Goal: Obtain resource: Download file/media

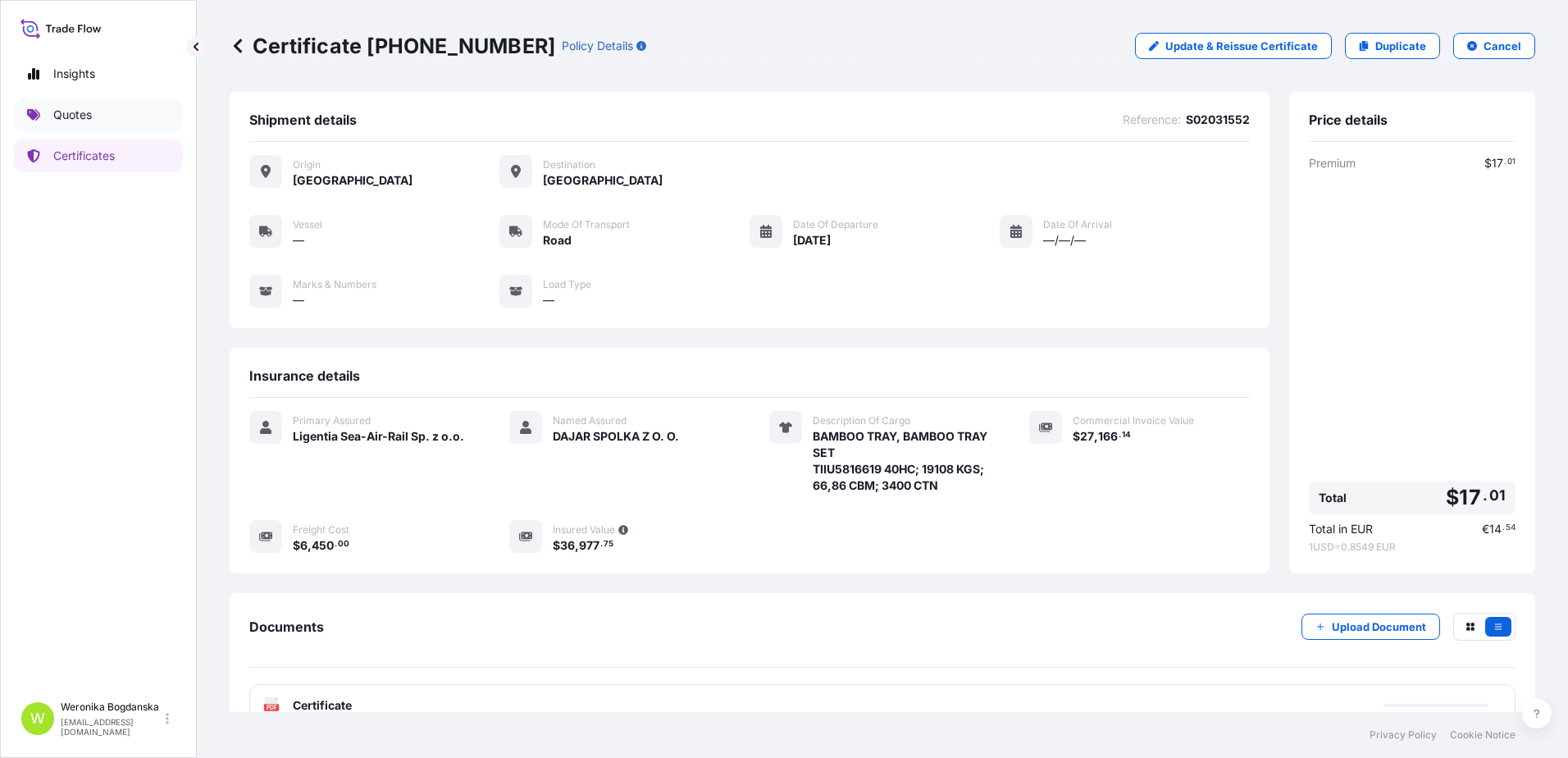
scroll to position [82, 0]
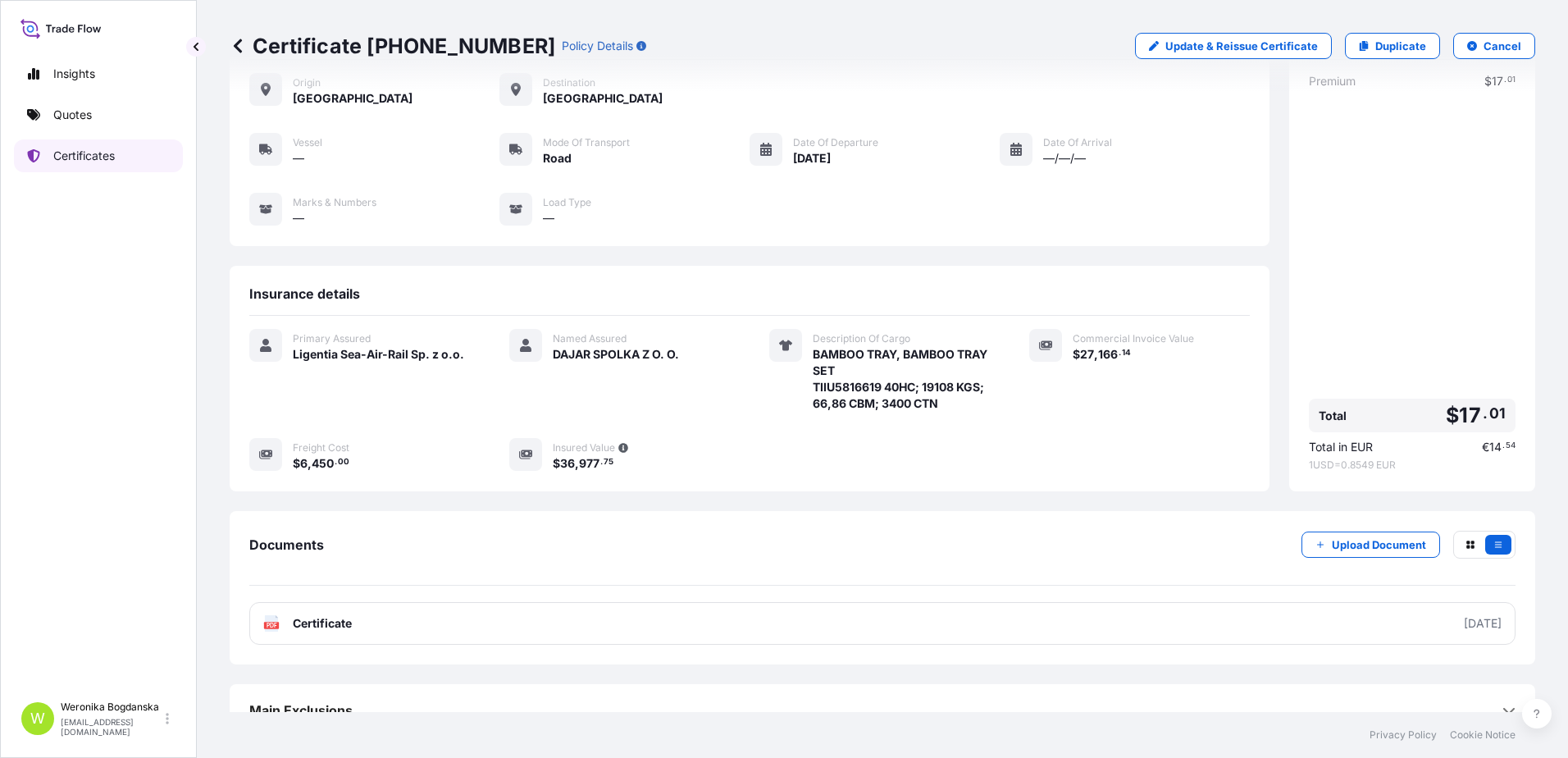
click at [116, 162] on link "Certificates" at bounding box center [98, 156] width 169 height 33
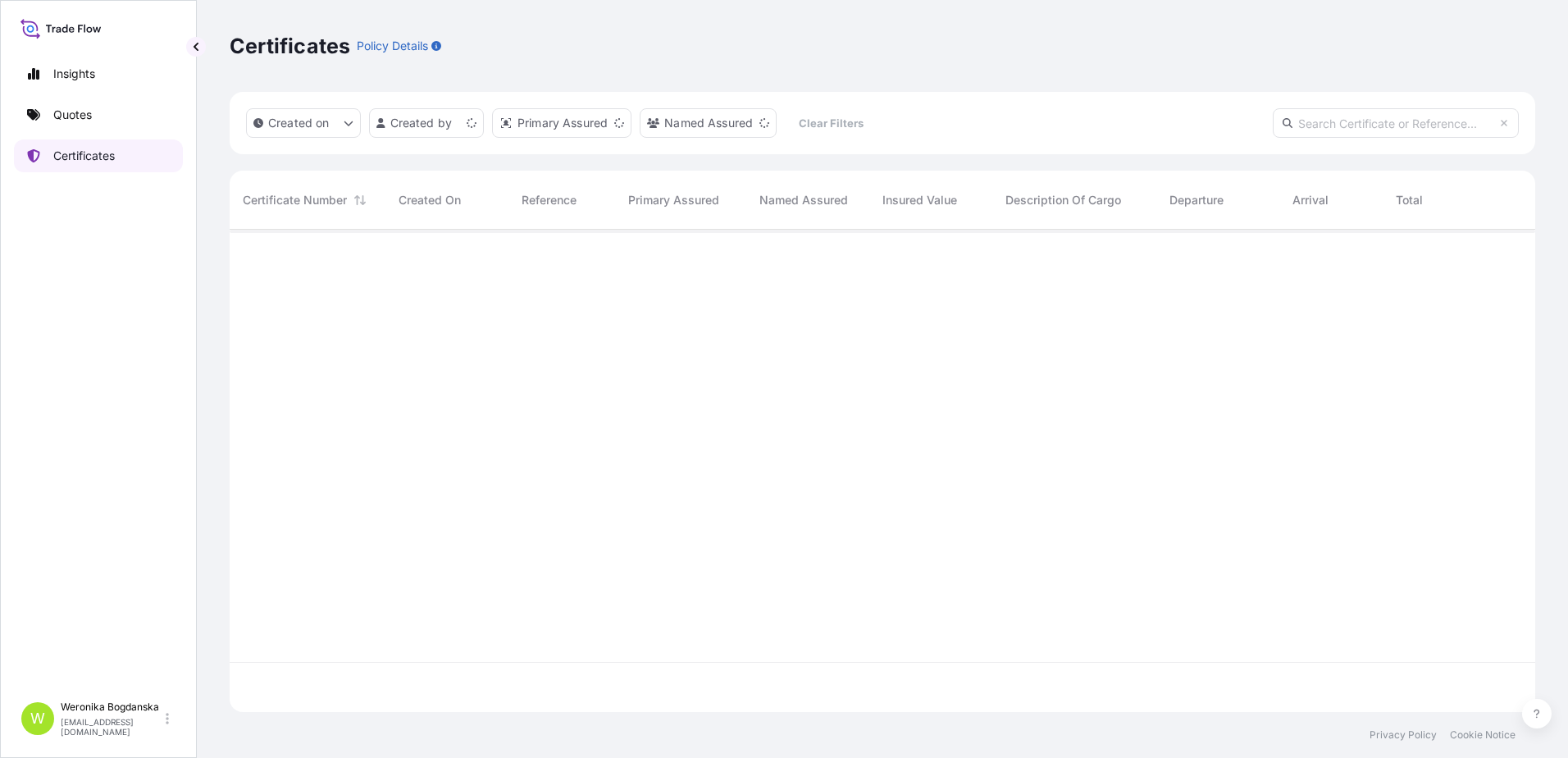
scroll to position [480, 1294]
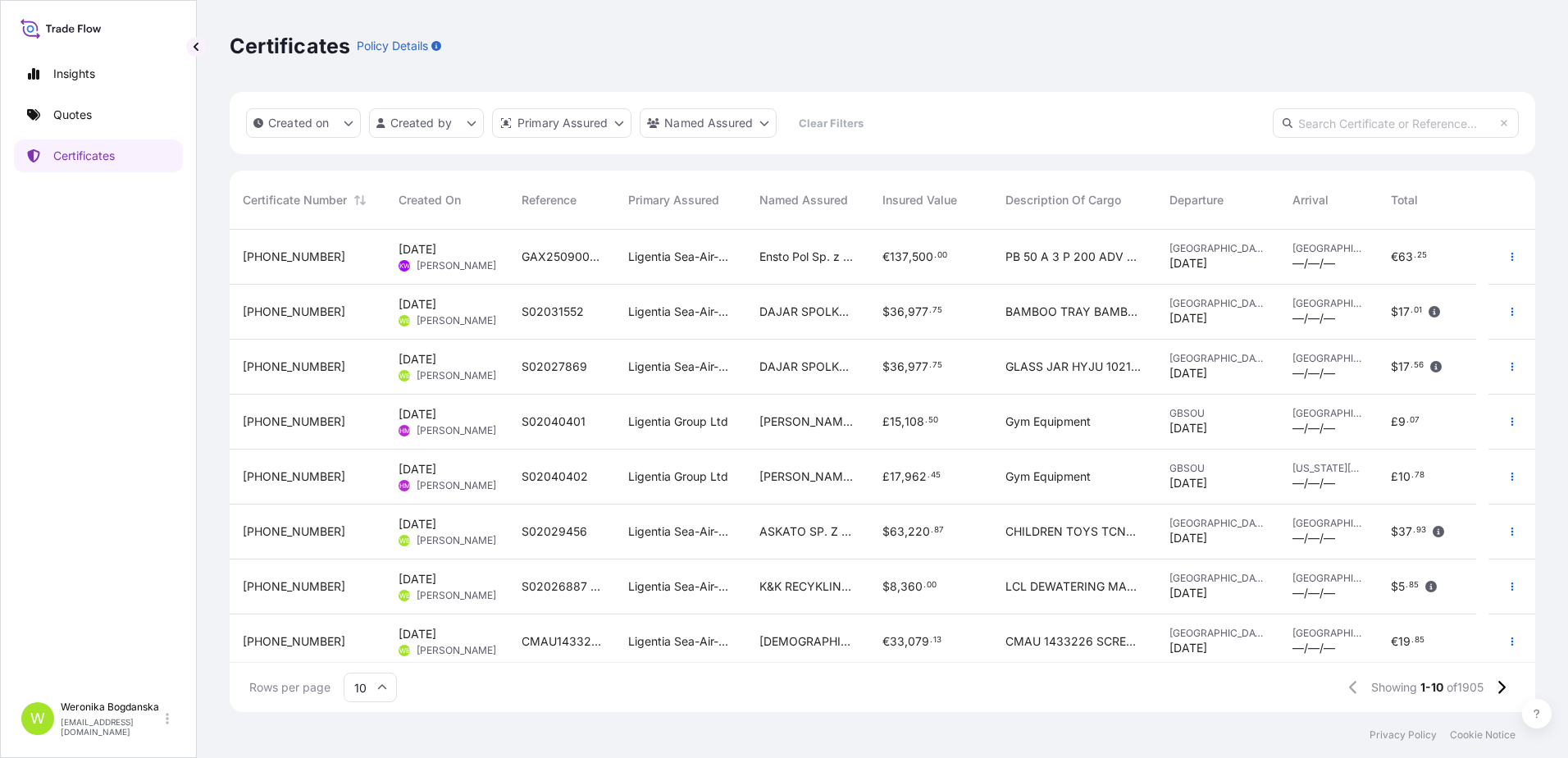
click at [1362, 109] on input "text" at bounding box center [1396, 123] width 246 height 29
paste input "HLBU1701885"
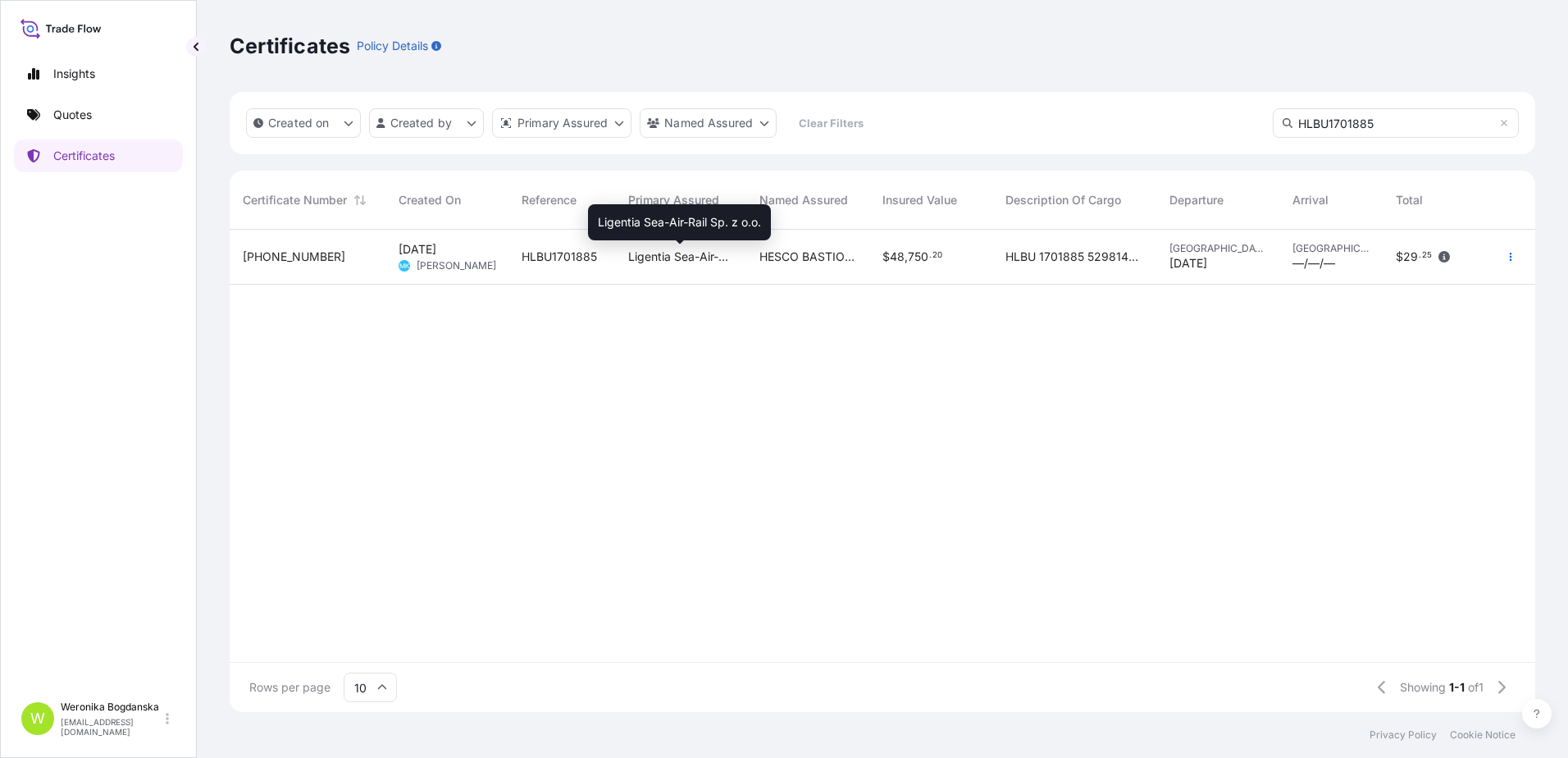
type input "HLBU1701885"
click at [648, 265] on span "Ligentia Sea-Air-Rail Sp. z o.o." at bounding box center [681, 257] width 105 height 17
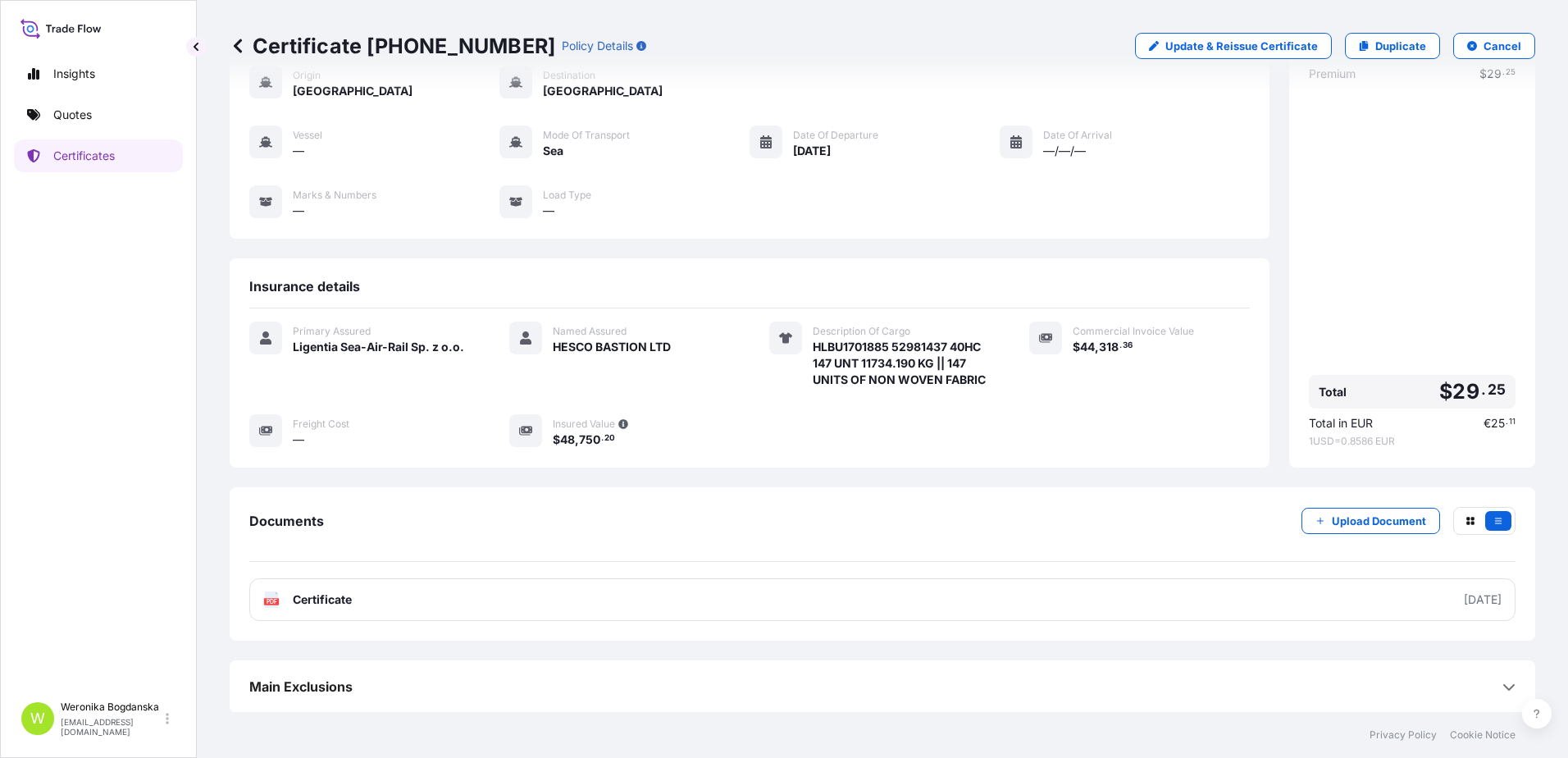
scroll to position [90, 0]
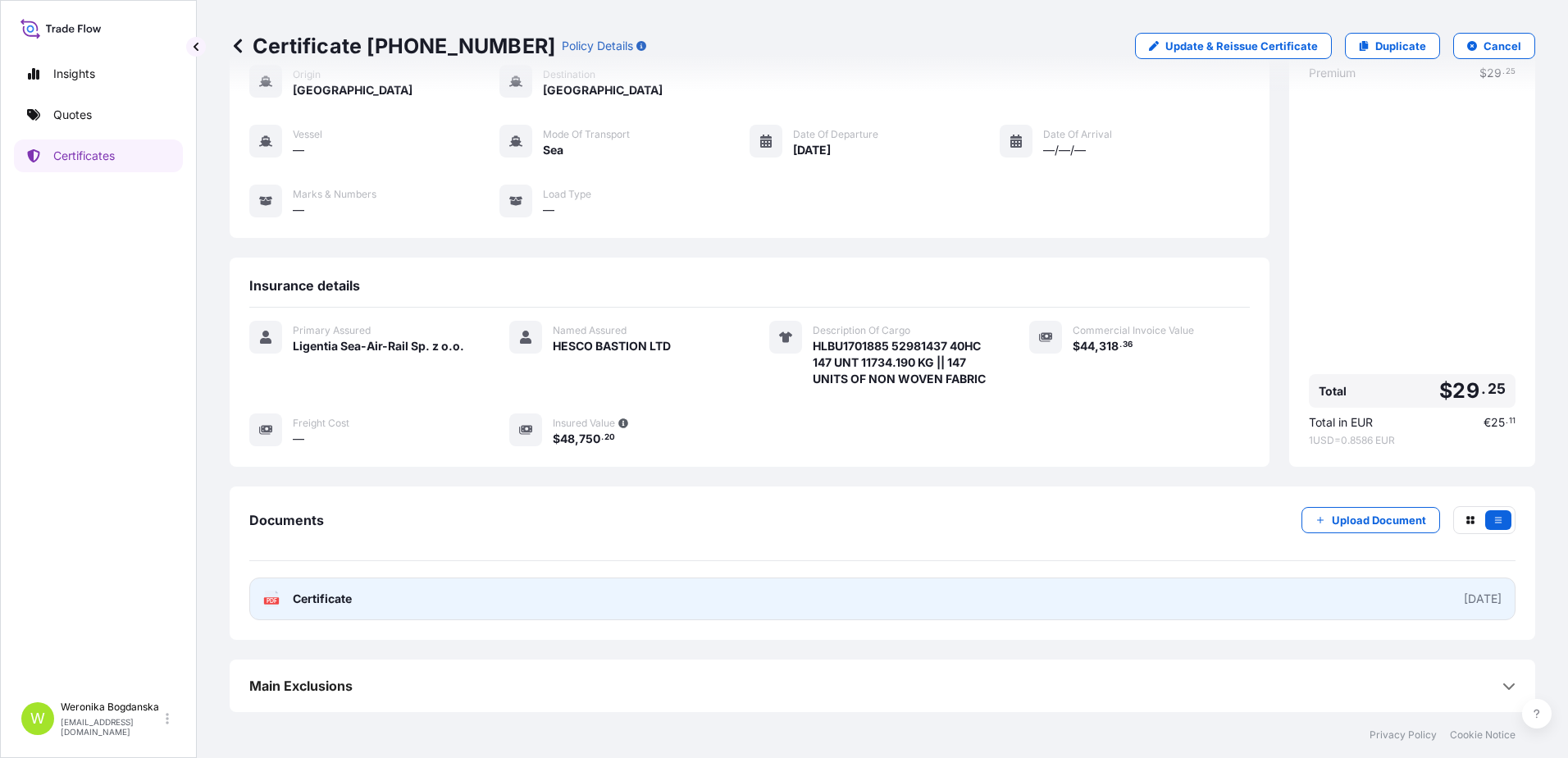
click at [711, 588] on link "PDF Certificate [DATE]" at bounding box center [882, 599] width 1266 height 43
